Goal: Information Seeking & Learning: Learn about a topic

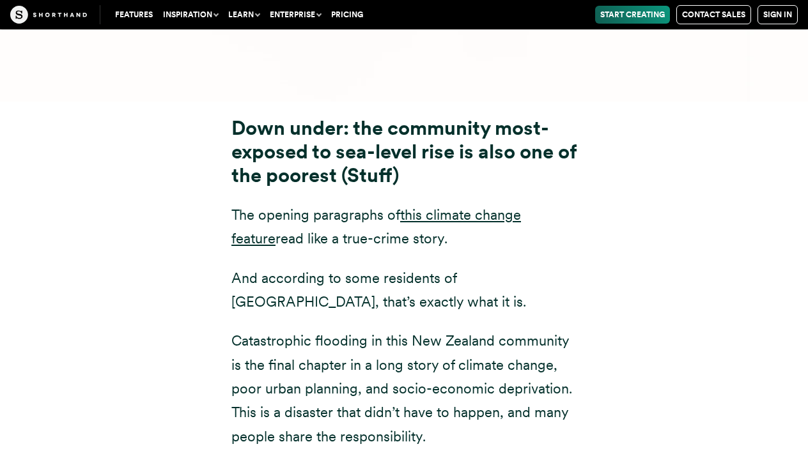
scroll to position [6058, 0]
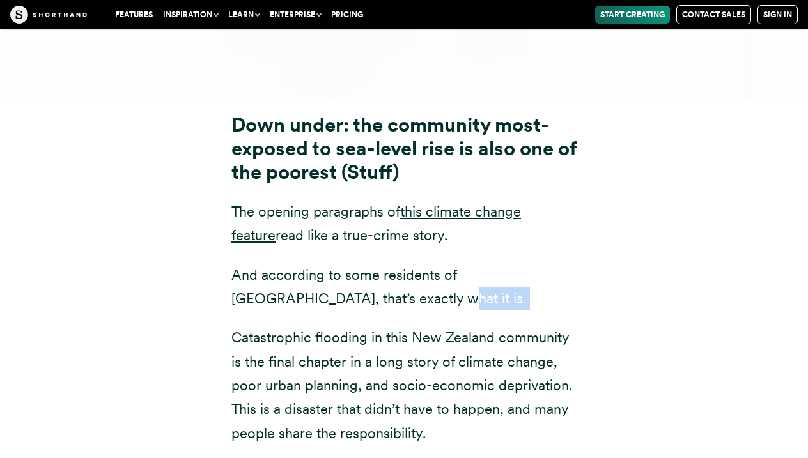
drag, startPoint x: 231, startPoint y: 232, endPoint x: 465, endPoint y: 194, distance: 237.5
click at [465, 194] on div "Down under: the community most-exposed to sea-level rise is also one of the poo…" at bounding box center [404, 391] width 396 height 555
click at [465, 263] on p "And according to some residents of [GEOGRAPHIC_DATA], that’s exactly what it is." at bounding box center [403, 287] width 345 height 48
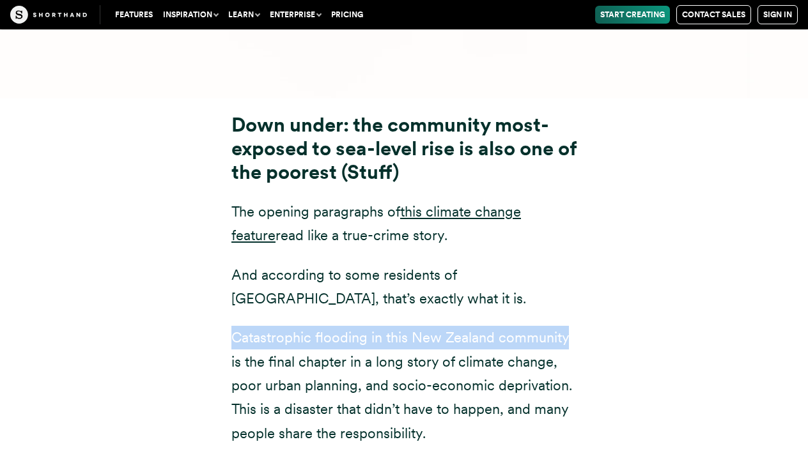
drag, startPoint x: 236, startPoint y: 236, endPoint x: 572, endPoint y: 237, distance: 336.1
click at [572, 326] on p "Catastrophic flooding in this New Zealand community is the final chapter in a l…" at bounding box center [403, 385] width 345 height 119
copy p "Catastrophic flooding in this New [DEMOGRAPHIC_DATA] community"
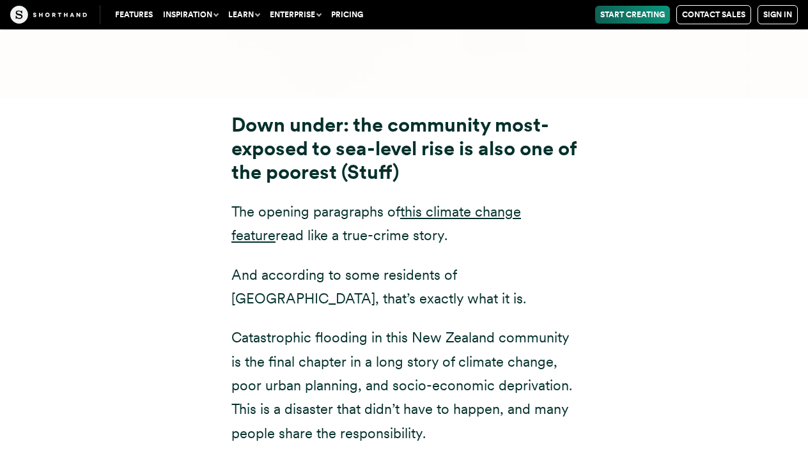
click at [341, 200] on p "The opening paragraphs of this climate change feature read like a true-crime st…" at bounding box center [403, 224] width 345 height 48
drag, startPoint x: 234, startPoint y: 243, endPoint x: 369, endPoint y: 236, distance: 134.4
click at [369, 326] on p "Catastrophic flooding in this New Zealand community is the final chapter in a l…" at bounding box center [403, 385] width 345 height 119
copy p "Catastrophic flooding"
click at [393, 326] on p "Catastrophic flooding in this New Zealand community is the final chapter in a l…" at bounding box center [403, 385] width 345 height 119
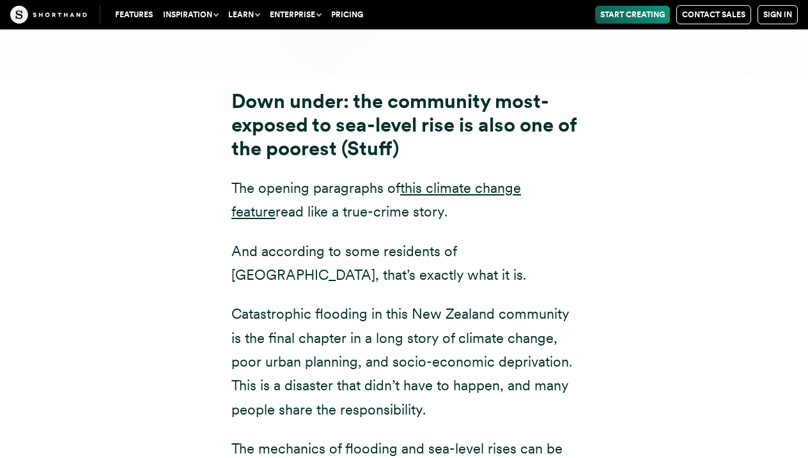
scroll to position [6083, 0]
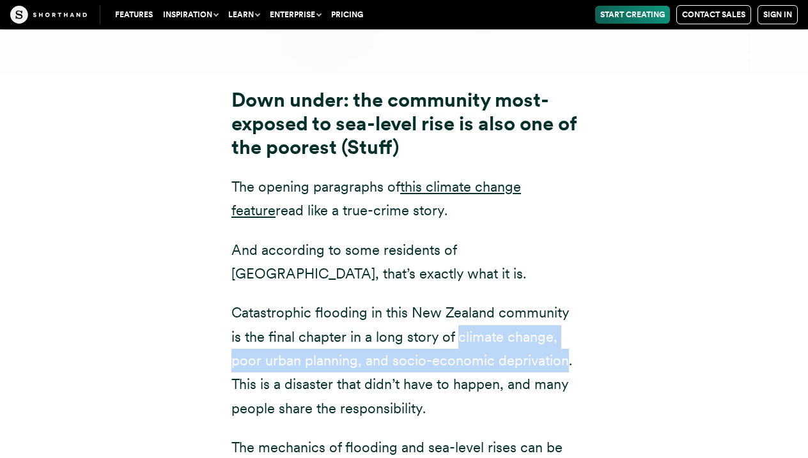
drag, startPoint x: 456, startPoint y: 238, endPoint x: 564, endPoint y: 255, distance: 108.6
click at [564, 301] on p "Catastrophic flooding in this New Zealand community is the final chapter in a l…" at bounding box center [403, 360] width 345 height 119
copy p "climate change, poor urban planning, and socio-economic deprivation"
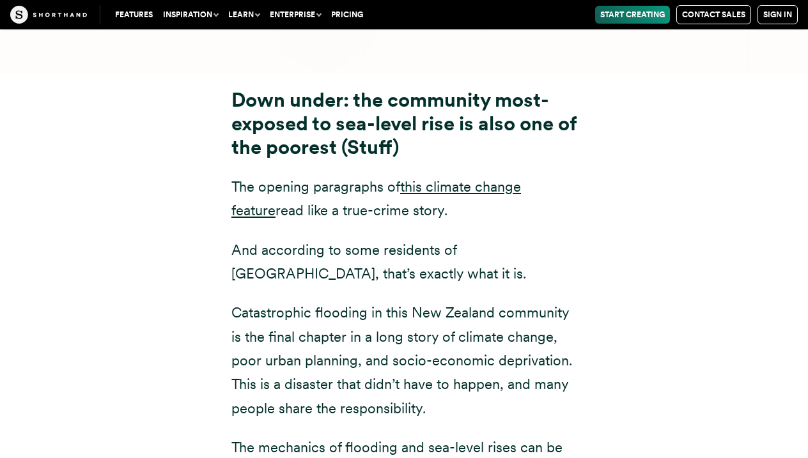
click at [374, 196] on div "Down under: the community most-exposed to sea-level rise is also one of the poo…" at bounding box center [403, 366] width 345 height 555
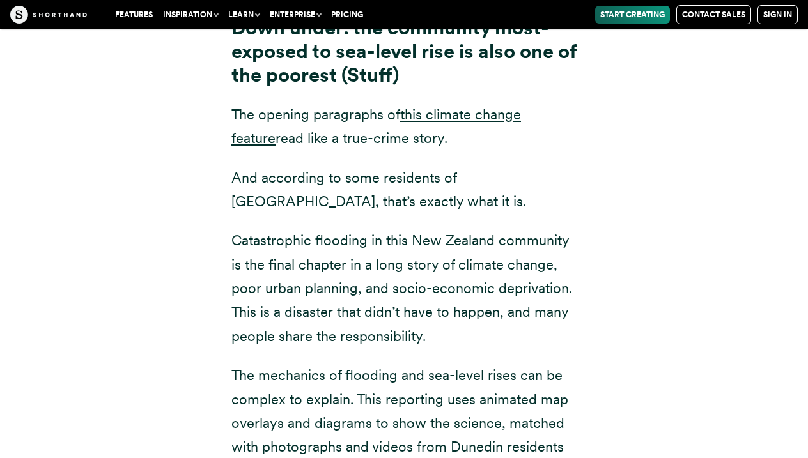
scroll to position [6156, 0]
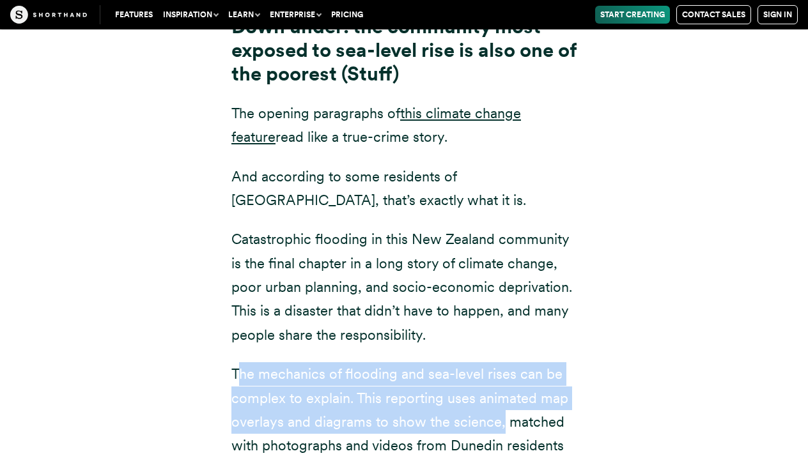
drag, startPoint x: 236, startPoint y: 270, endPoint x: 501, endPoint y: 326, distance: 270.3
click at [501, 362] on p "The mechanics of flooding and sea-level rises can be complex to explain. This r…" at bounding box center [403, 445] width 345 height 167
copy p "he mechanics of flooding and sea-level rises can be complex to explain. This re…"
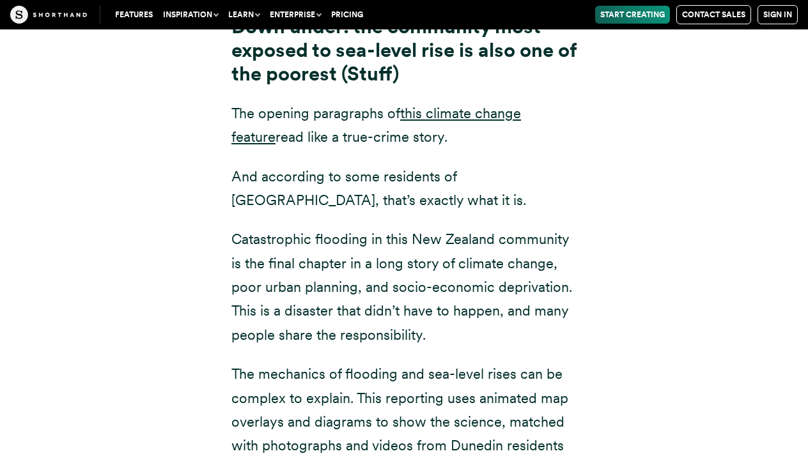
click at [555, 227] on p "Catastrophic flooding in this New Zealand community is the final chapter in a l…" at bounding box center [403, 286] width 345 height 119
drag, startPoint x: 449, startPoint y: 342, endPoint x: 480, endPoint y: 408, distance: 72.9
click at [480, 408] on p "The mechanics of flooding and sea-level rises can be complex to explain. This r…" at bounding box center [403, 445] width 345 height 167
click at [478, 408] on p "The mechanics of flooding and sea-level rises can be complex to explain. This r…" at bounding box center [403, 445] width 345 height 167
drag, startPoint x: 453, startPoint y: 344, endPoint x: 558, endPoint y: 371, distance: 108.2
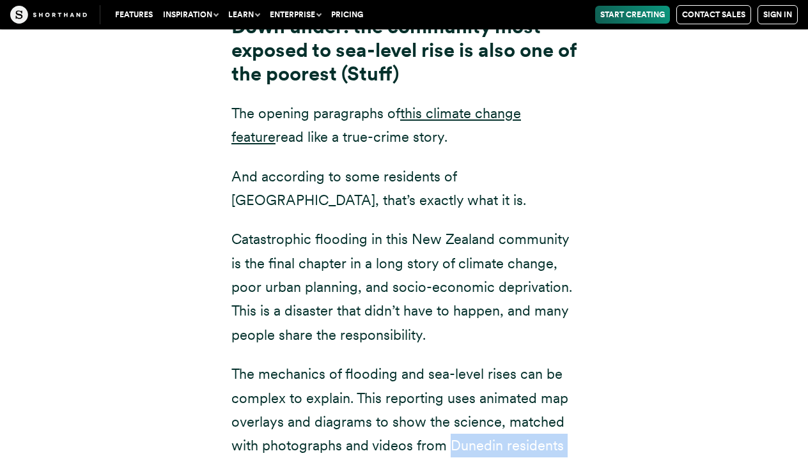
click at [558, 371] on p "The mechanics of flooding and sea-level rises can be complex to explain. This r…" at bounding box center [403, 445] width 345 height 167
copy p "Dunedin residents whose livelihoods have been impacted by the floods"
click at [524, 227] on p "Catastrophic flooding in this New Zealand community is the final chapter in a l…" at bounding box center [403, 286] width 345 height 119
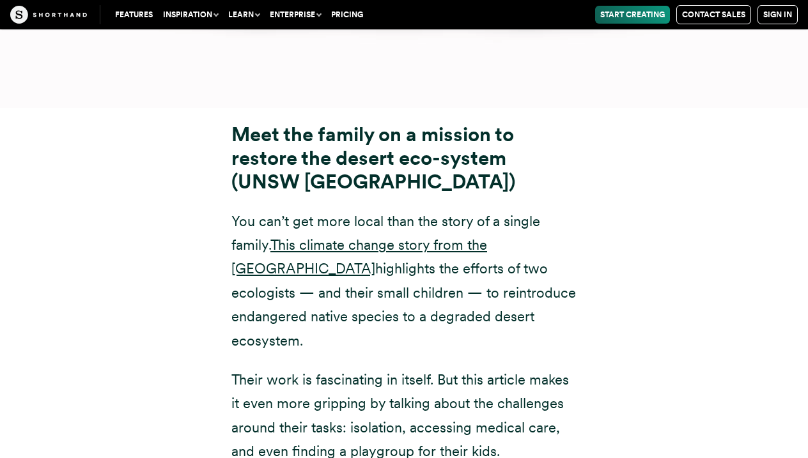
scroll to position [11798, 0]
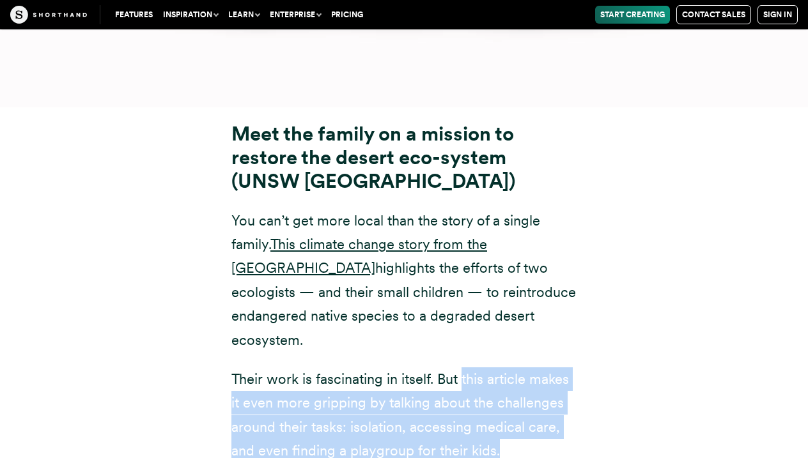
drag, startPoint x: 462, startPoint y: 242, endPoint x: 493, endPoint y: 310, distance: 75.2
click at [498, 367] on p "Their work is fascinating in itself. But this article makes it even more grippi…" at bounding box center [403, 415] width 345 height 96
copy p "this article makes it even more gripping by talking about the challenges around…"
click at [311, 367] on p "Their work is fascinating in itself. But this article makes it even more grippi…" at bounding box center [403, 415] width 345 height 96
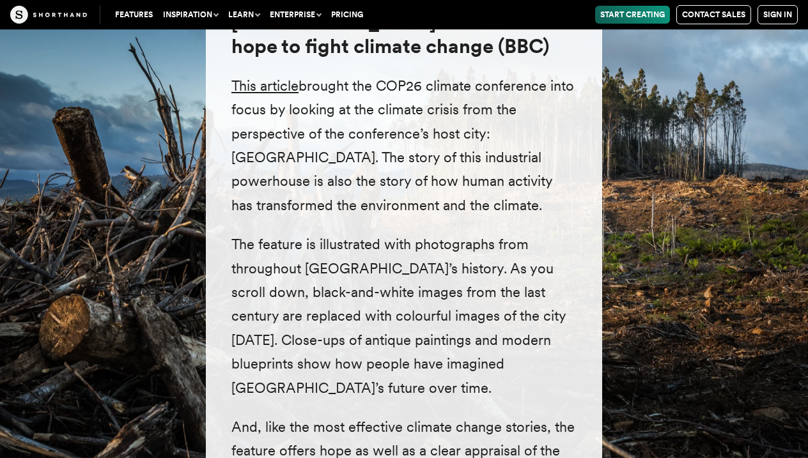
scroll to position [4714, 0]
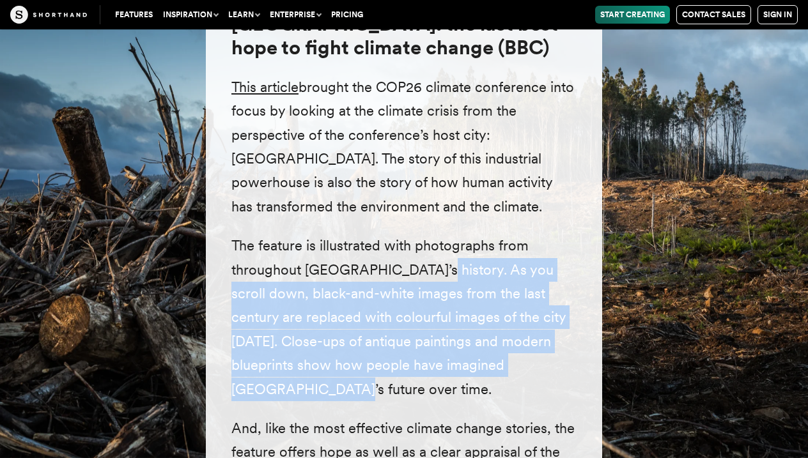
drag, startPoint x: 421, startPoint y: 195, endPoint x: 572, endPoint y: 301, distance: 184.4
click at [572, 301] on p "The feature is illustrated with photographs from throughout [GEOGRAPHIC_DATA]’s…" at bounding box center [403, 317] width 345 height 167
copy p "As you scroll down, black-and-white images from the last century are replaced w…"
